Goal: Find specific page/section: Find specific page/section

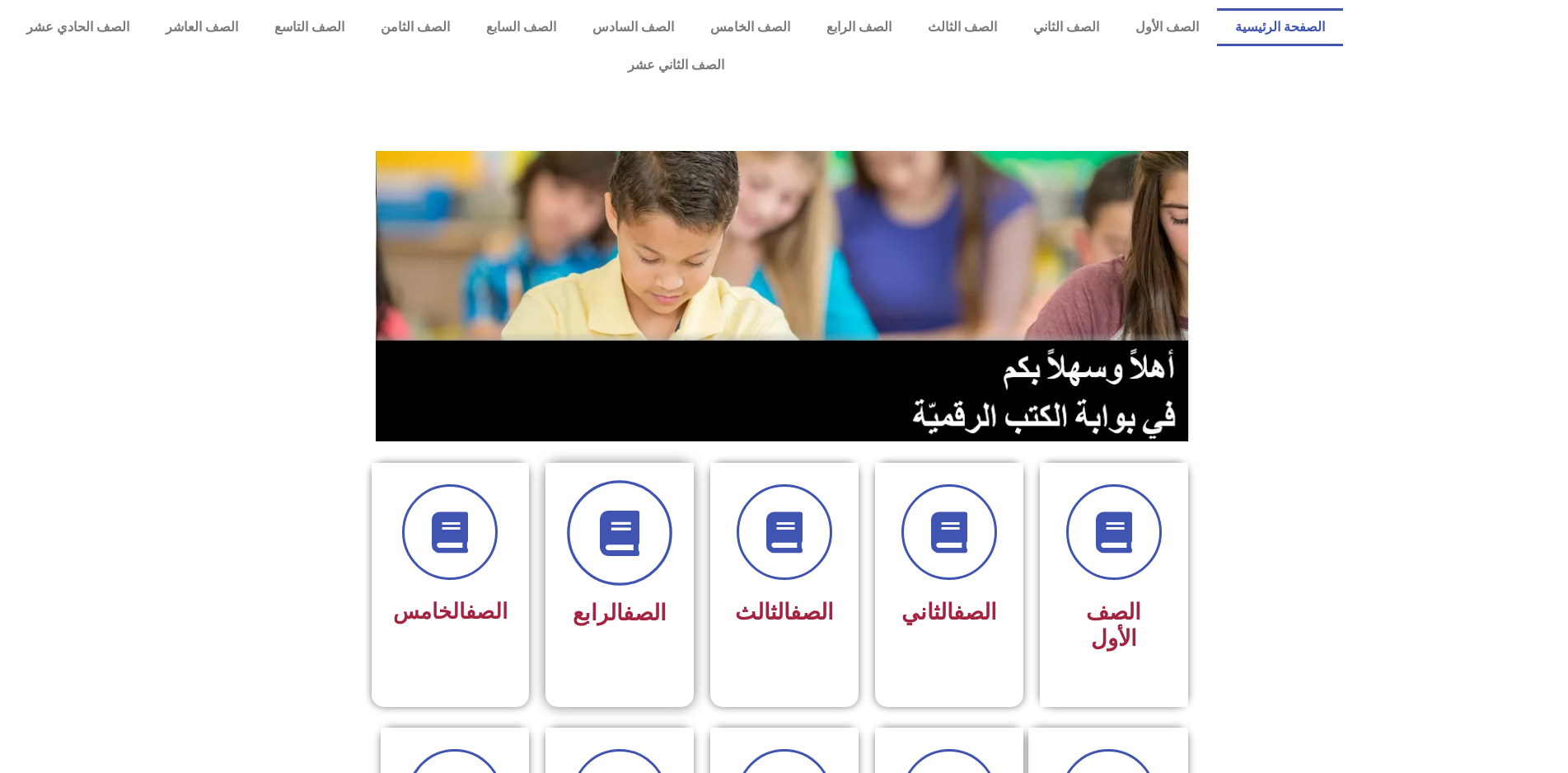
click at [612, 541] on span at bounding box center [620, 533] width 105 height 106
click at [469, 515] on icon at bounding box center [450, 533] width 46 height 46
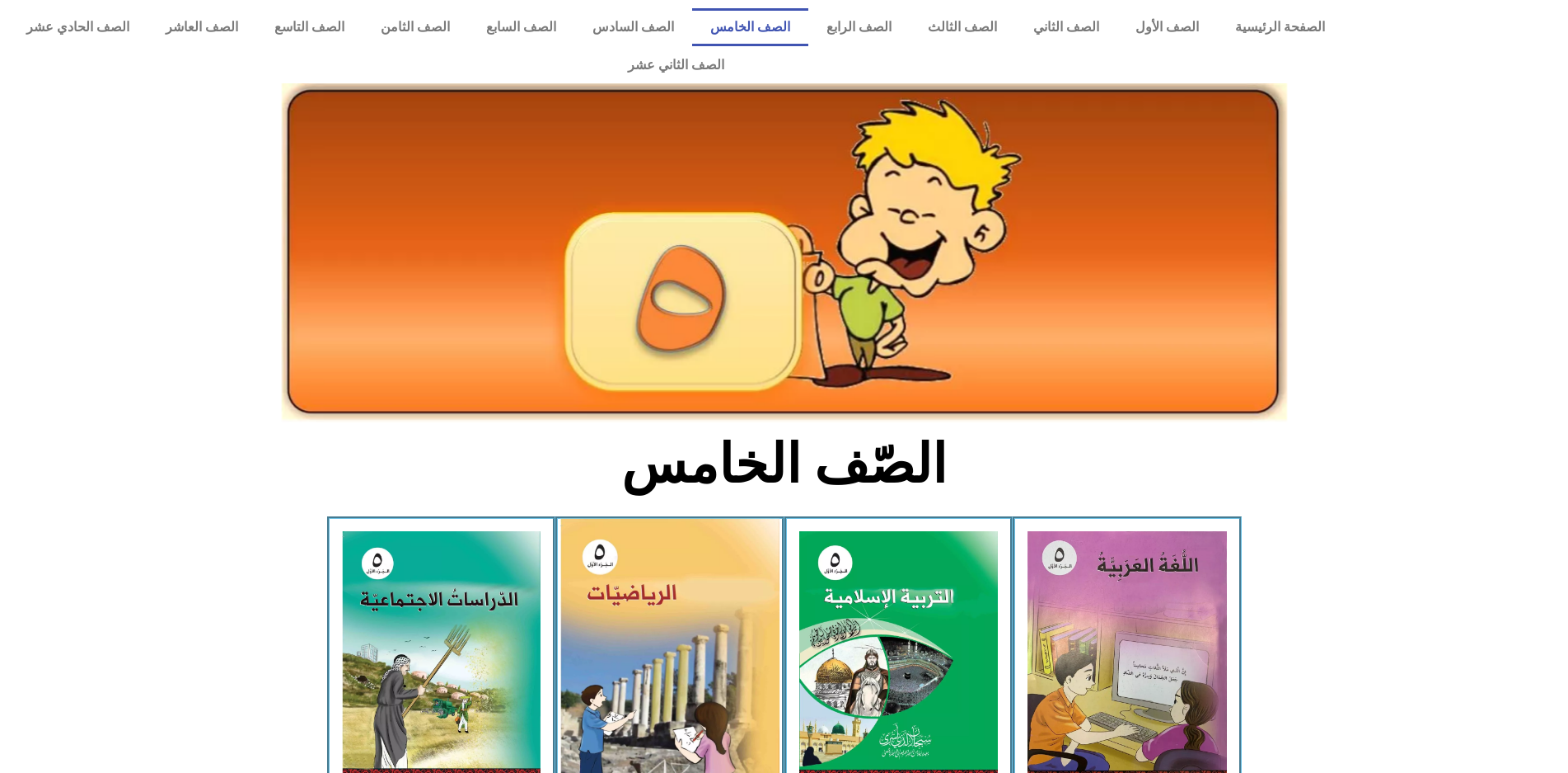
click at [713, 526] on img at bounding box center [670, 656] width 219 height 275
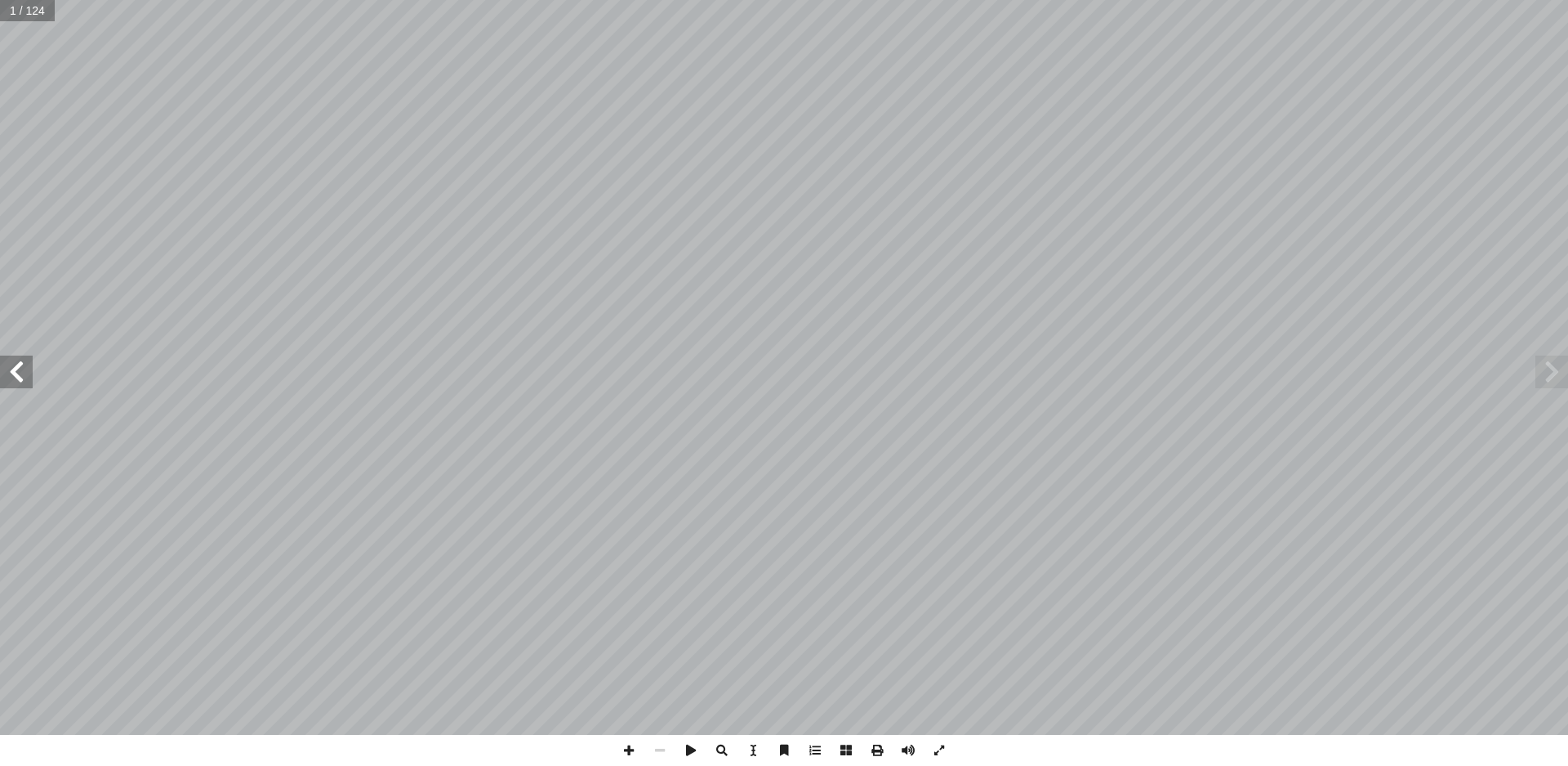
click at [18, 372] on span at bounding box center [17, 372] width 33 height 33
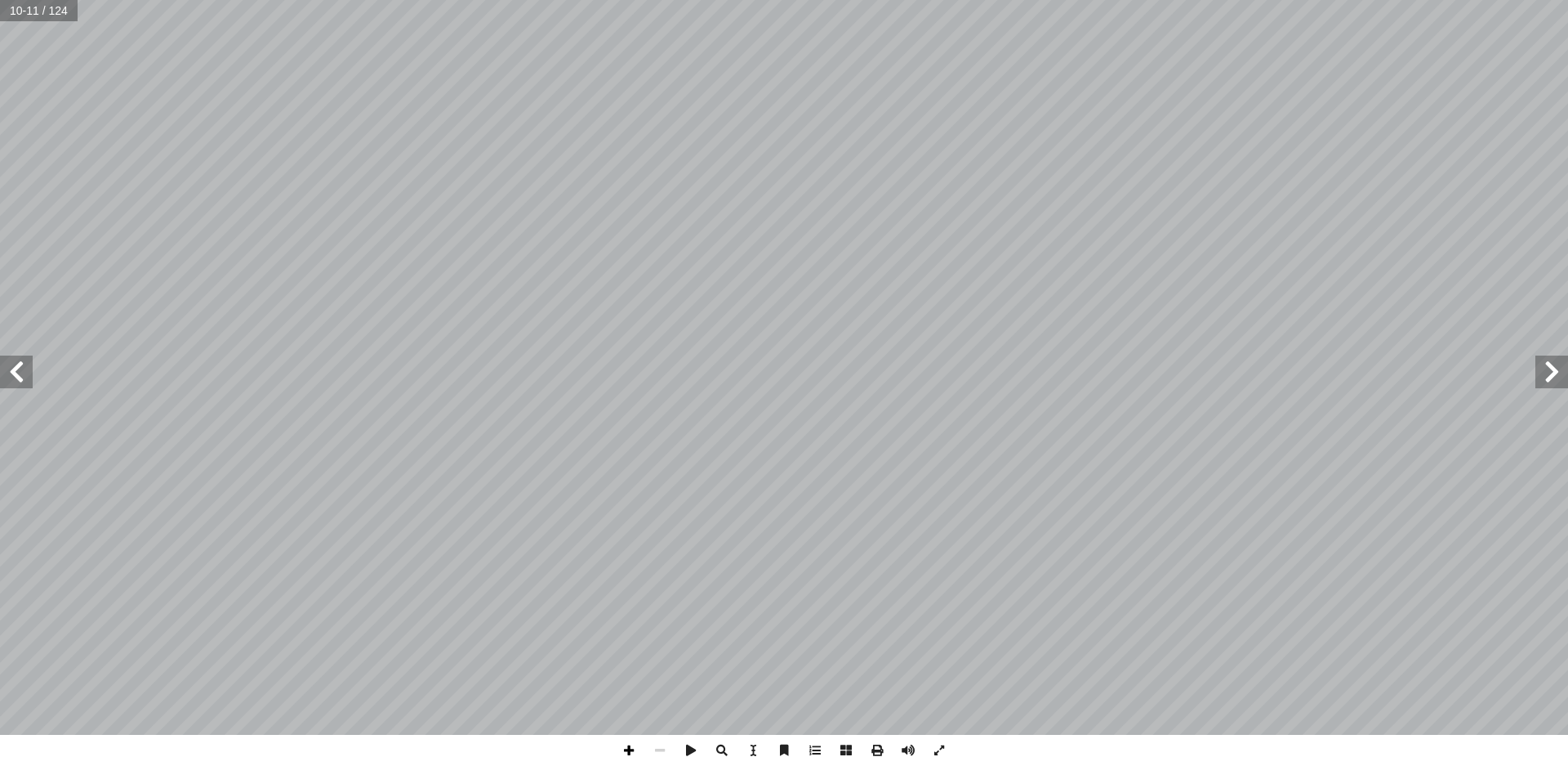
click at [632, 753] on span at bounding box center [629, 750] width 31 height 31
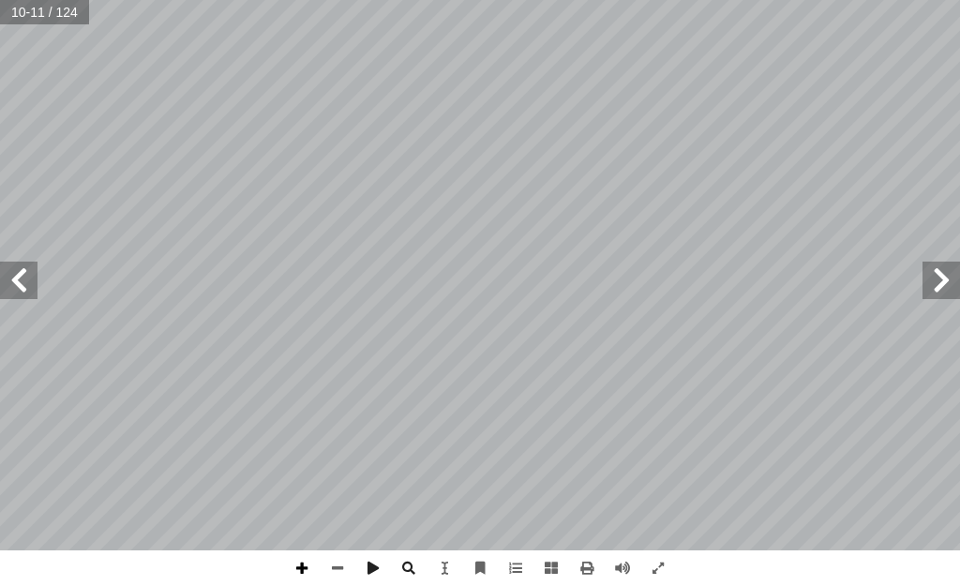
click at [303, 568] on span at bounding box center [302, 568] width 36 height 36
click at [340, 565] on span at bounding box center [338, 568] width 36 height 36
click at [940, 289] on span at bounding box center [942, 281] width 38 height 38
